Goal: Navigation & Orientation: Find specific page/section

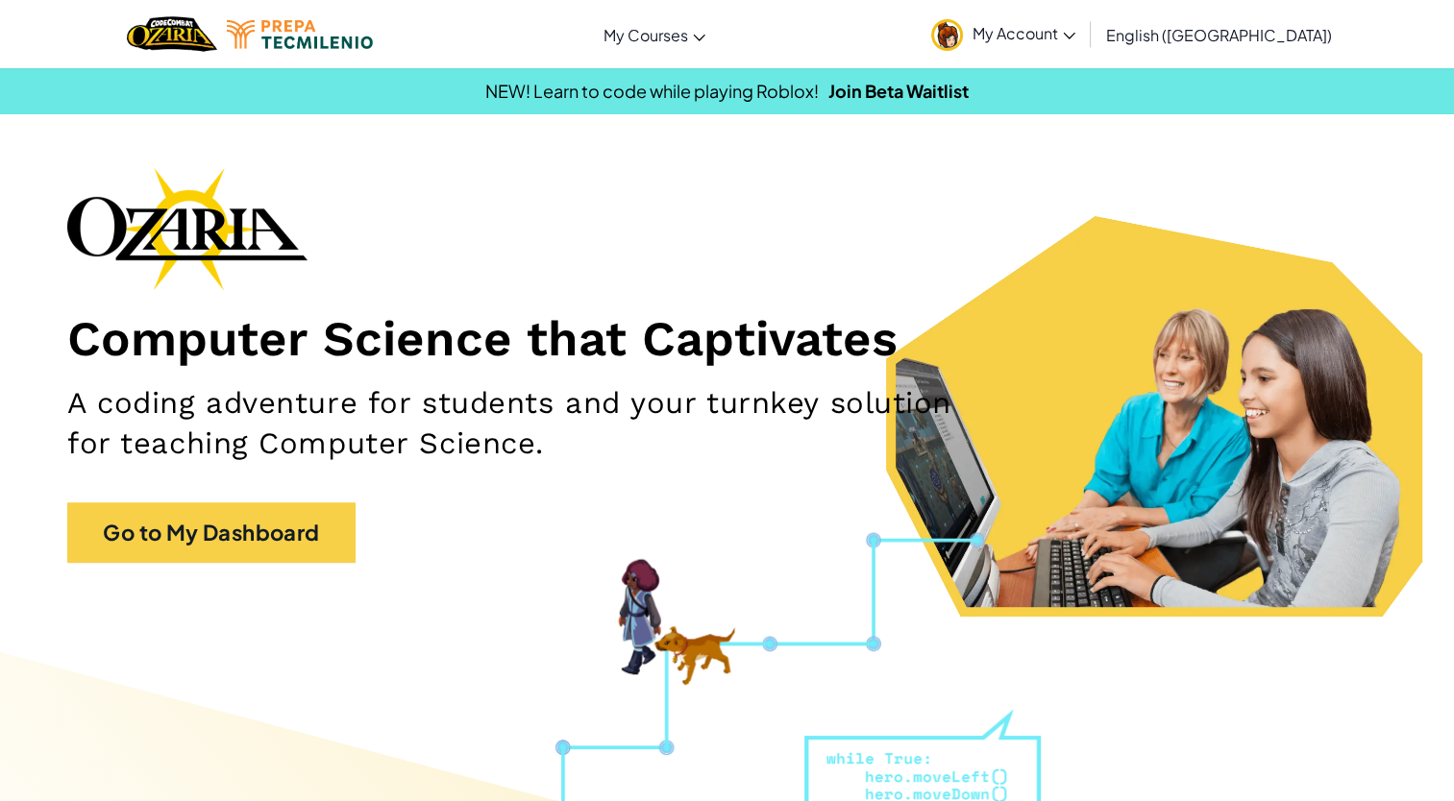
click at [1075, 37] on span "My Account" at bounding box center [1024, 33] width 103 height 20
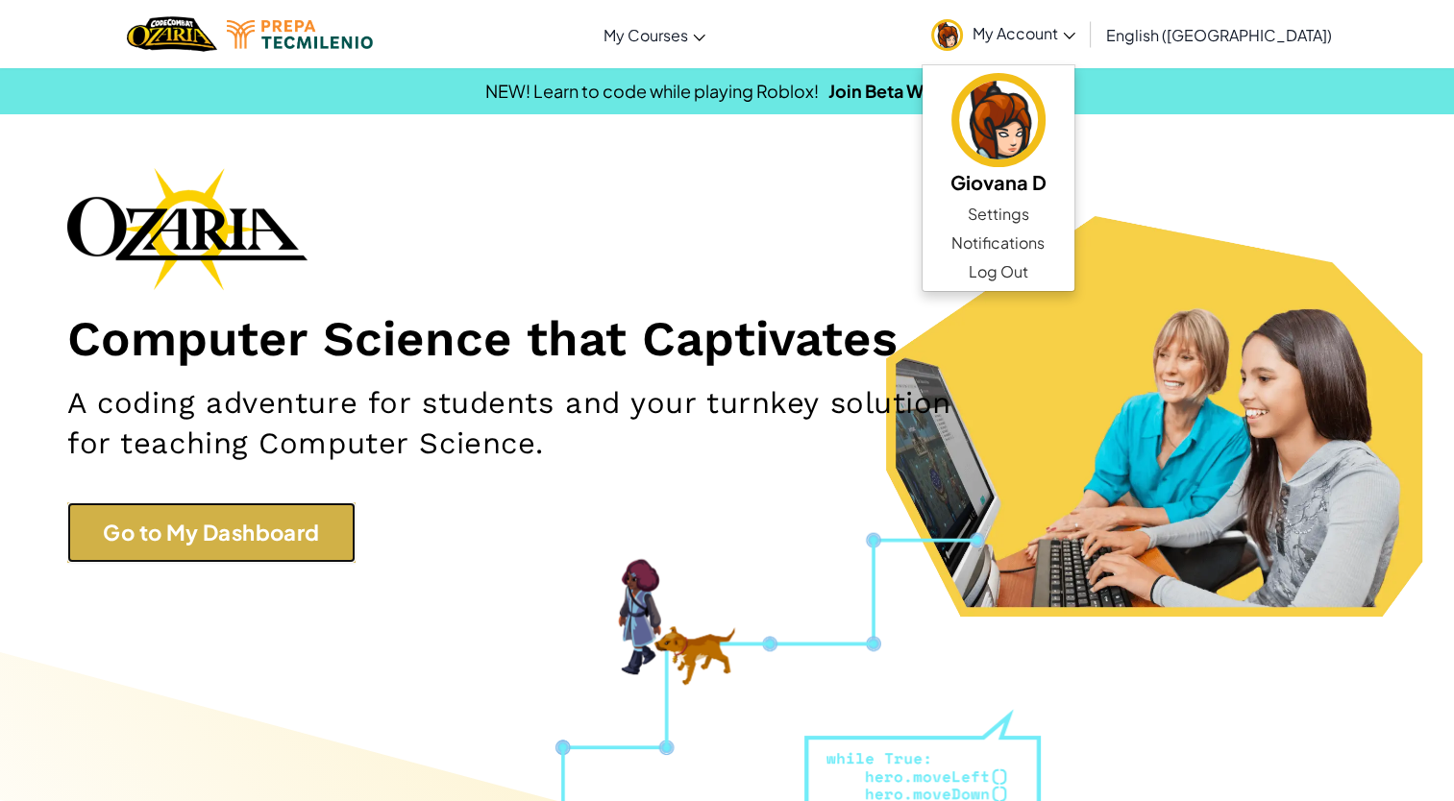
click at [206, 530] on link "Go to My Dashboard" at bounding box center [211, 533] width 288 height 61
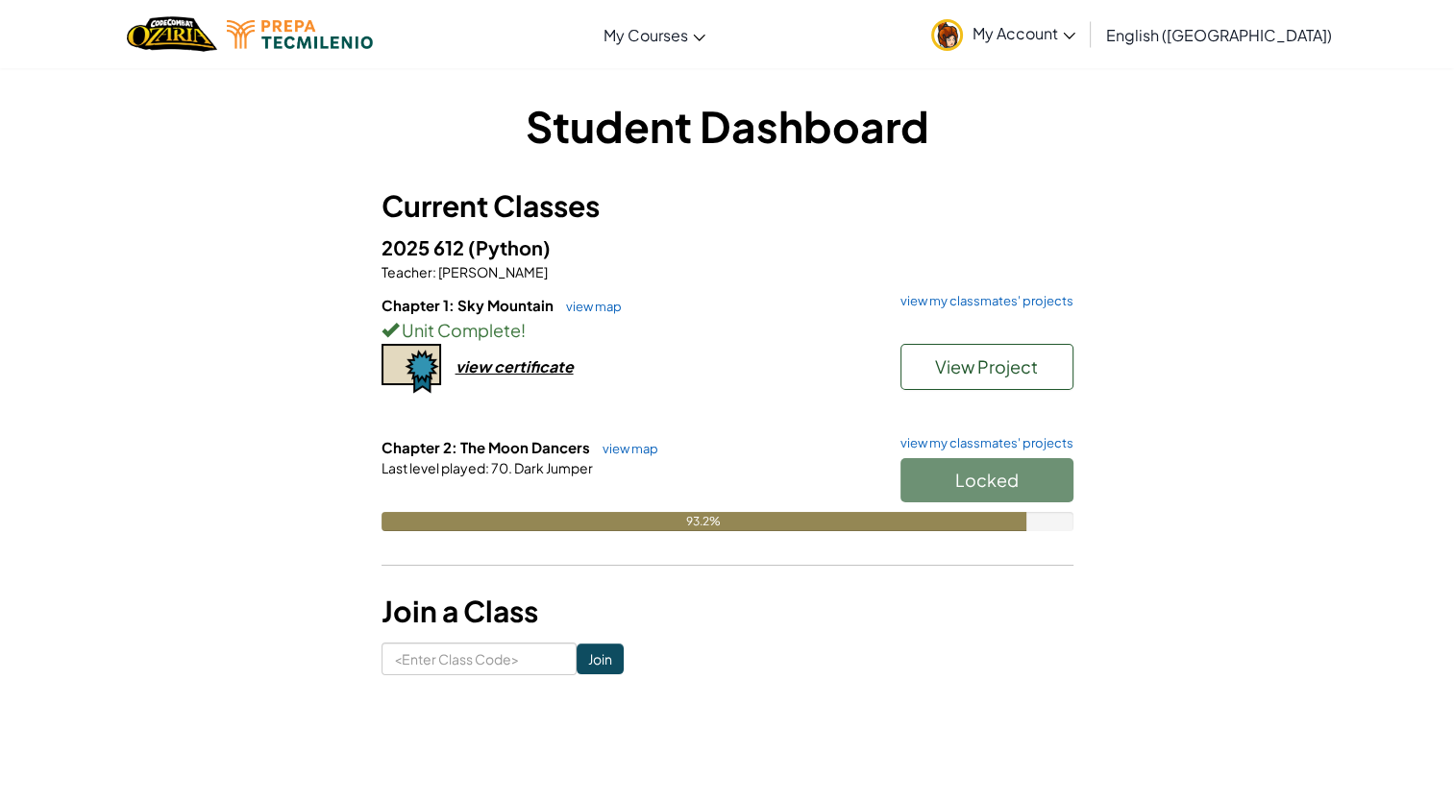
click at [1075, 37] on span "My Account" at bounding box center [1024, 33] width 103 height 20
